Goal: Task Accomplishment & Management: Manage account settings

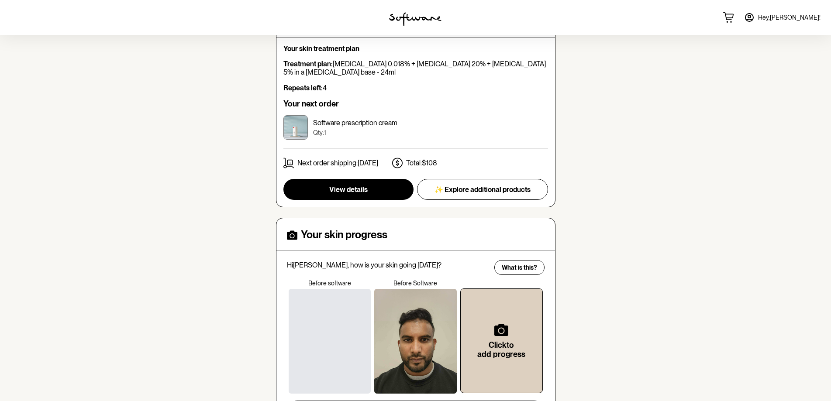
scroll to position [100, 0]
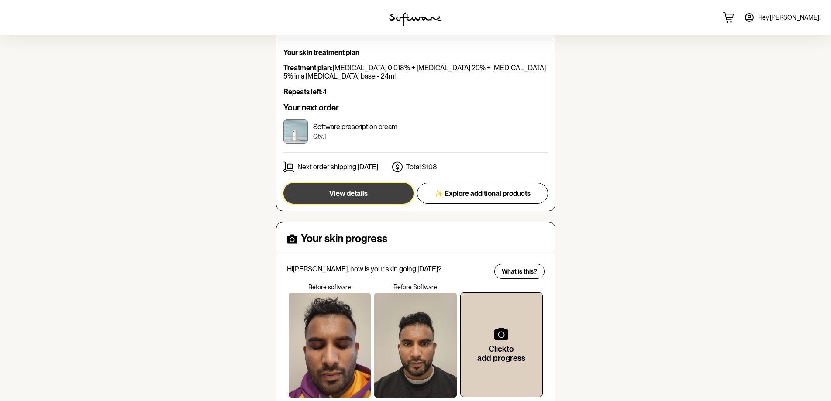
click at [378, 199] on button "View details" at bounding box center [348, 193] width 130 height 21
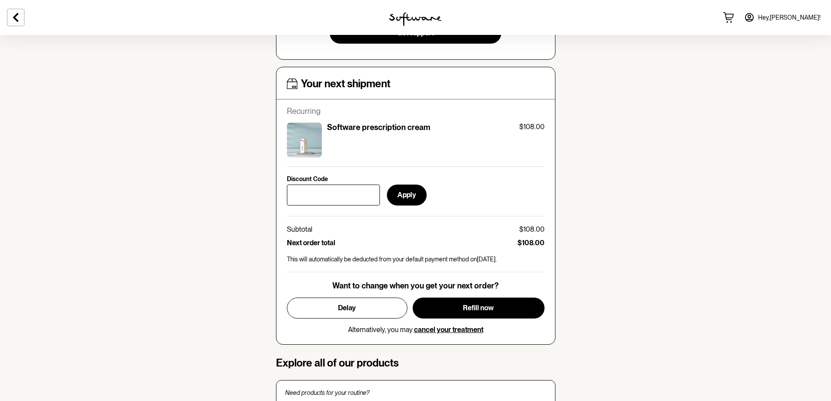
scroll to position [393, 0]
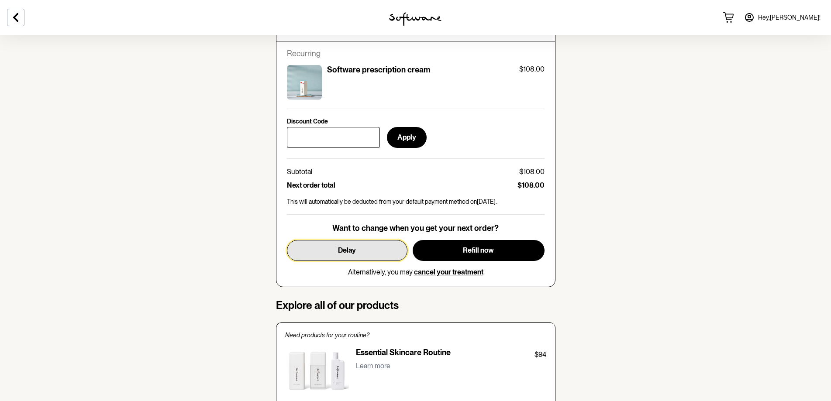
click at [350, 255] on button "Delay" at bounding box center [347, 250] width 121 height 21
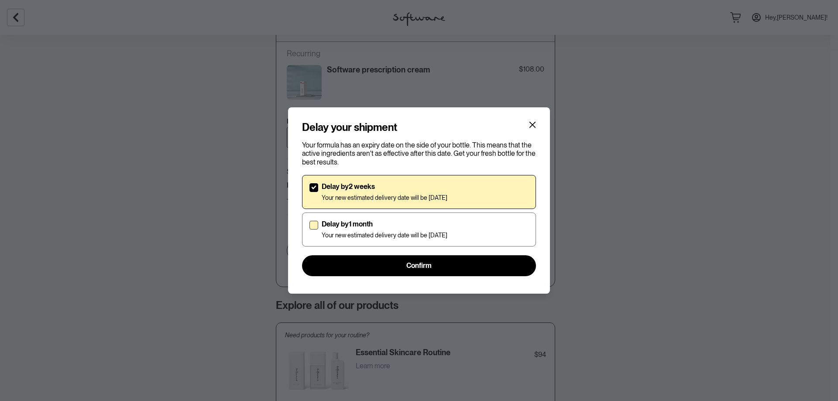
click at [355, 225] on p "Delay by 1 month" at bounding box center [385, 224] width 126 height 8
click at [310, 229] on input "Delay by 1 month Your new estimated delivery date will be [DATE]" at bounding box center [309, 229] width 0 height 0
checkbox input "true"
checkbox input "false"
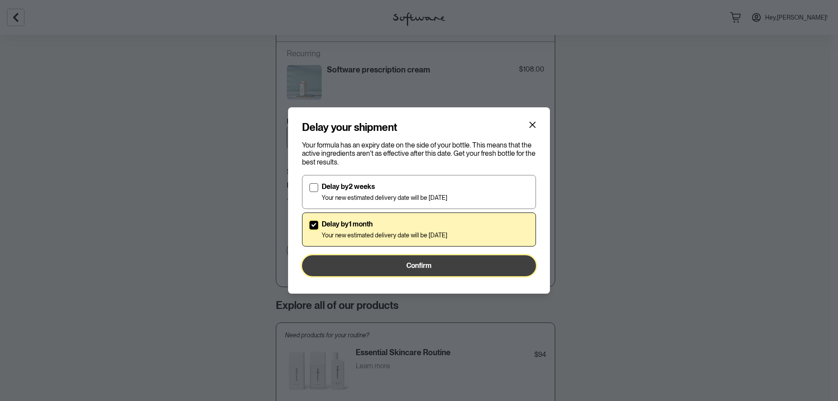
click at [374, 268] on button "Confirm" at bounding box center [419, 265] width 234 height 21
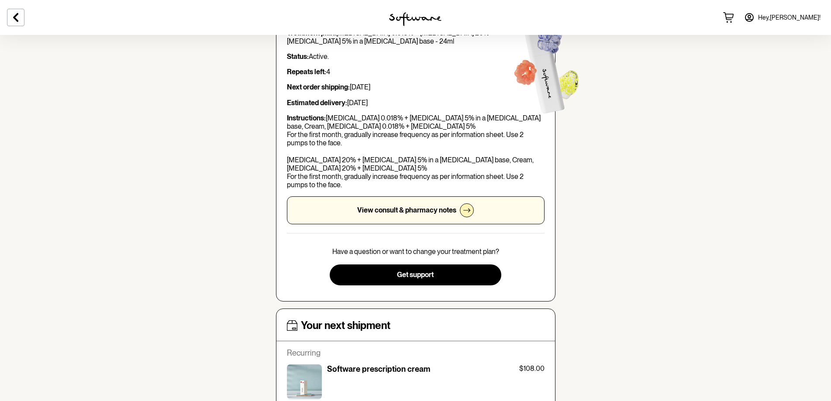
scroll to position [0, 0]
